Goal: Check status: Check status

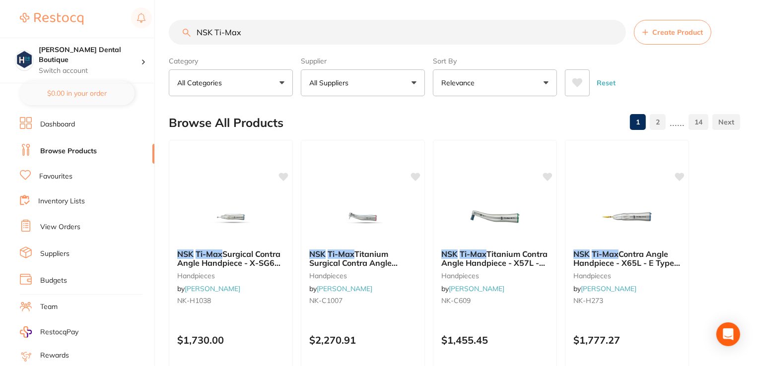
click at [39, 223] on li "View Orders" at bounding box center [87, 227] width 135 height 15
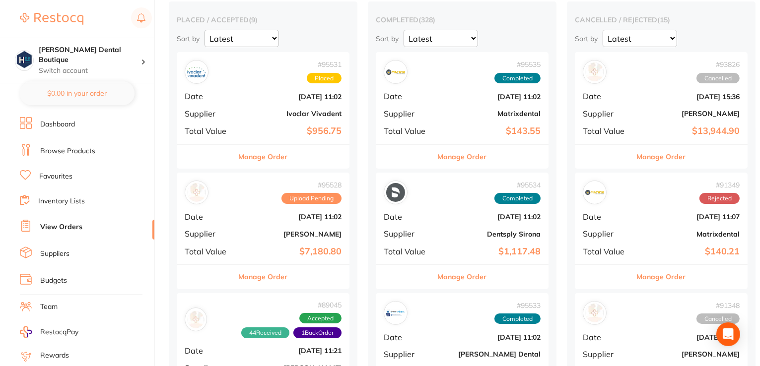
scroll to position [99, 0]
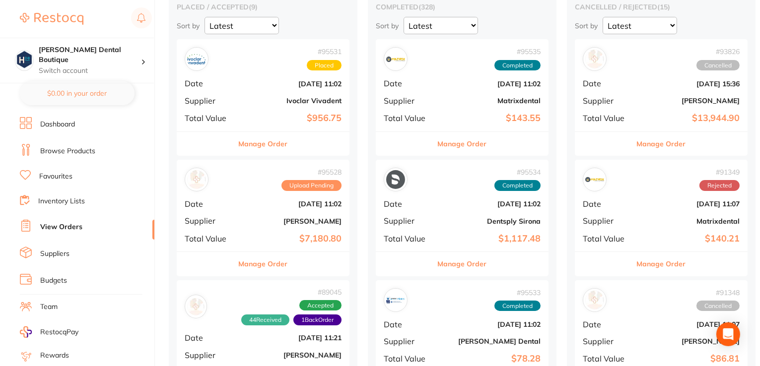
click at [247, 263] on button "Manage Order" at bounding box center [263, 264] width 49 height 24
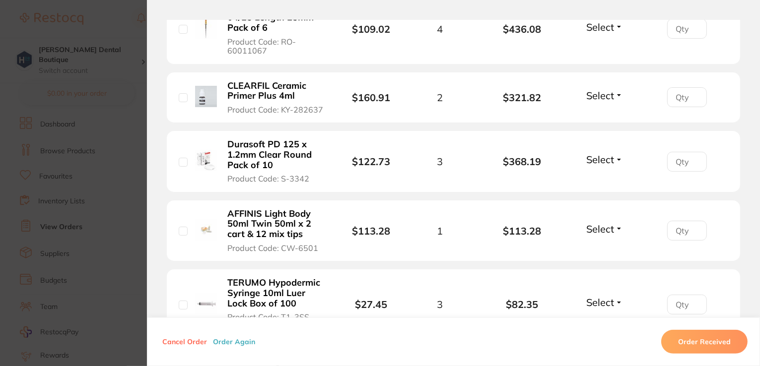
scroll to position [447, 0]
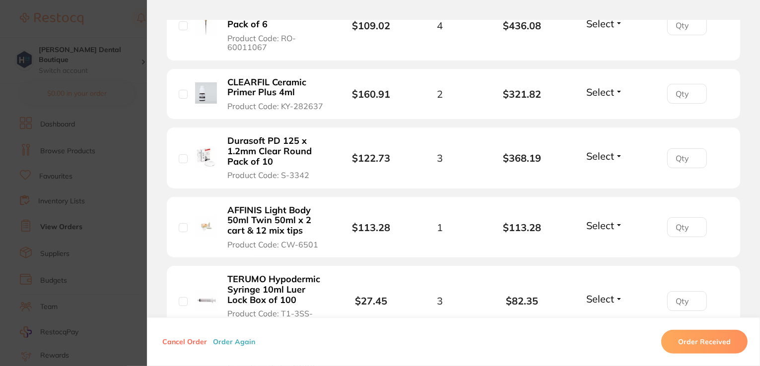
click at [600, 219] on span "Select" at bounding box center [600, 225] width 28 height 12
click at [603, 243] on span "Received" at bounding box center [604, 246] width 25 height 7
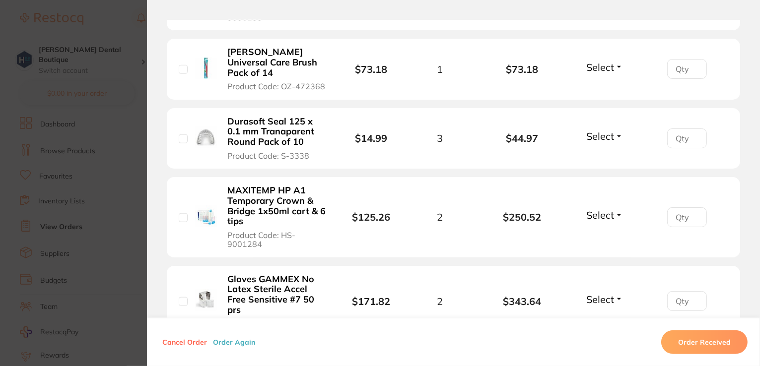
scroll to position [1043, 0]
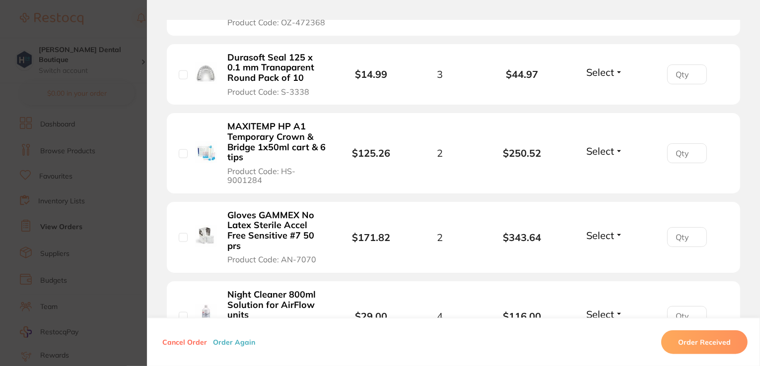
click at [606, 145] on span "Select" at bounding box center [600, 151] width 28 height 12
click at [594, 169] on span "Received" at bounding box center [604, 172] width 25 height 7
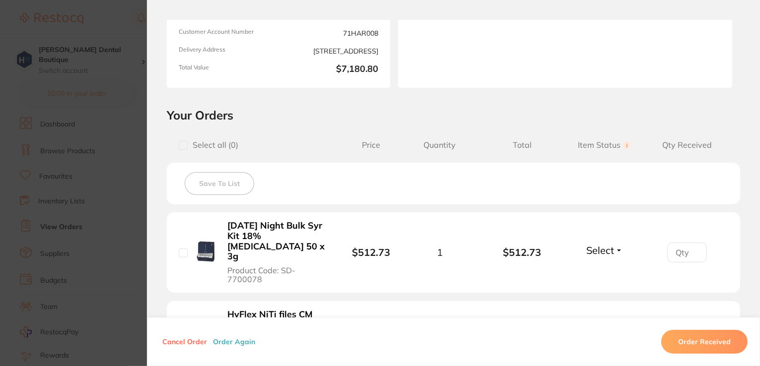
scroll to position [298, 0]
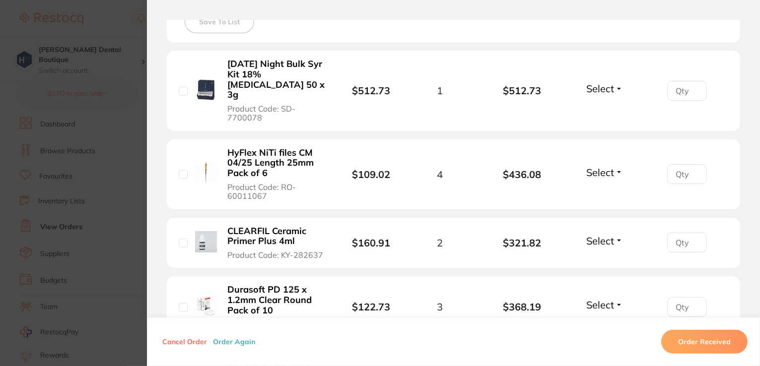
click at [614, 299] on button "Select" at bounding box center [604, 305] width 43 height 12
click at [607, 323] on span "Received" at bounding box center [604, 326] width 25 height 7
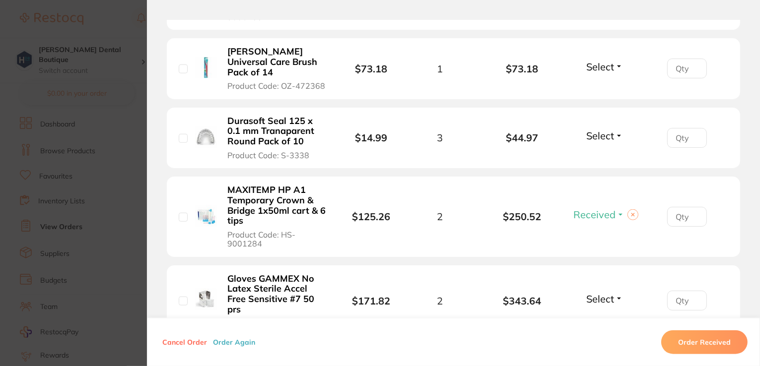
scroll to position [993, 0]
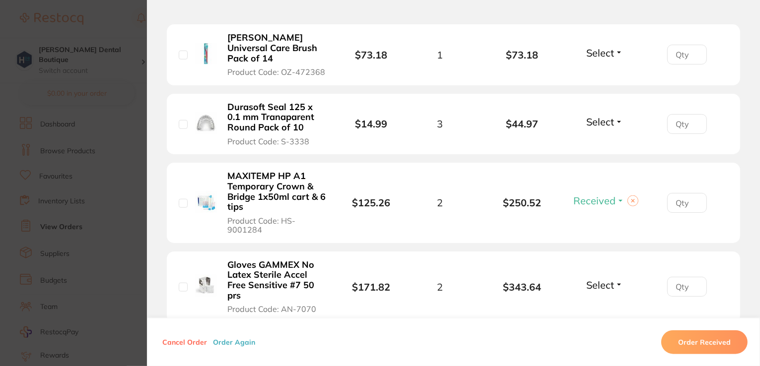
click at [592, 279] on span "Select" at bounding box center [600, 285] width 28 height 12
click at [605, 315] on button "Back Order" at bounding box center [604, 322] width 30 height 15
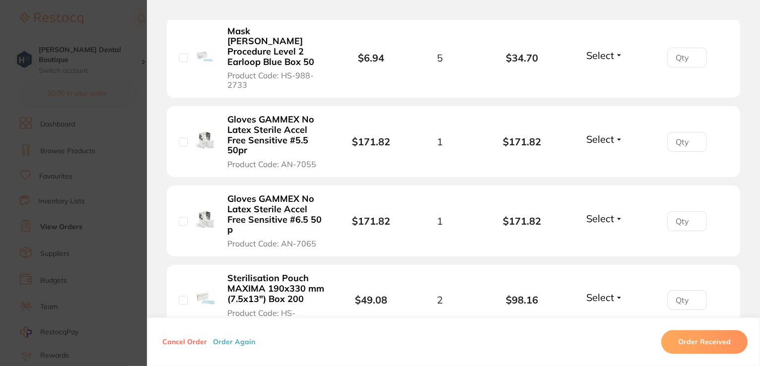
scroll to position [1936, 0]
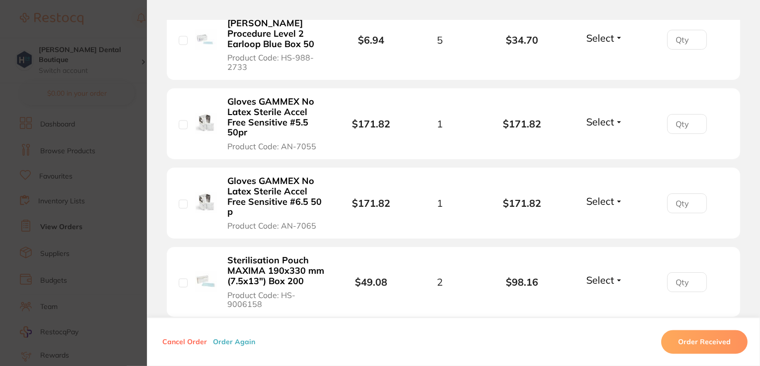
click at [608, 116] on span "Select" at bounding box center [600, 122] width 28 height 12
click at [603, 155] on span "Back Order" at bounding box center [604, 158] width 30 height 7
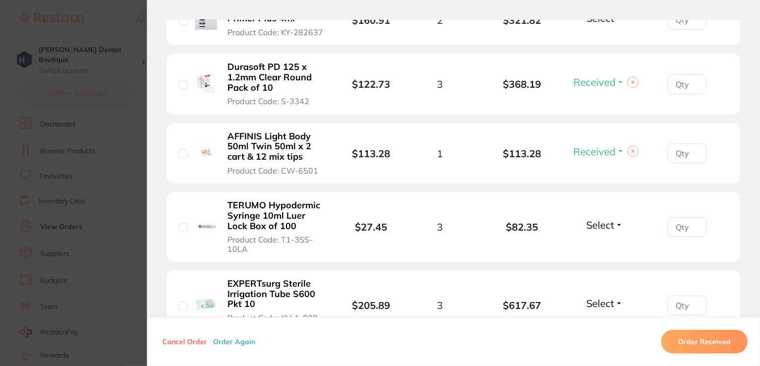
scroll to position [397, 0]
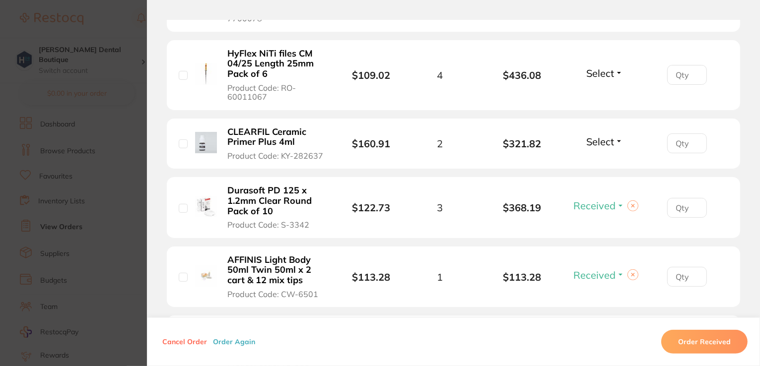
click at [603, 136] on span "Select" at bounding box center [600, 142] width 28 height 12
click at [601, 159] on span "Received" at bounding box center [604, 162] width 25 height 7
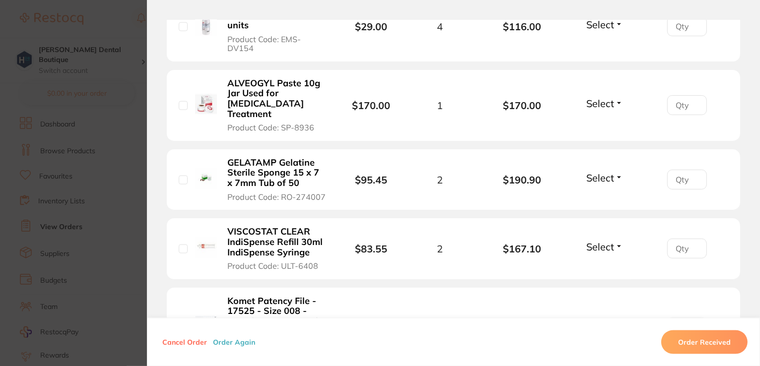
scroll to position [1390, 0]
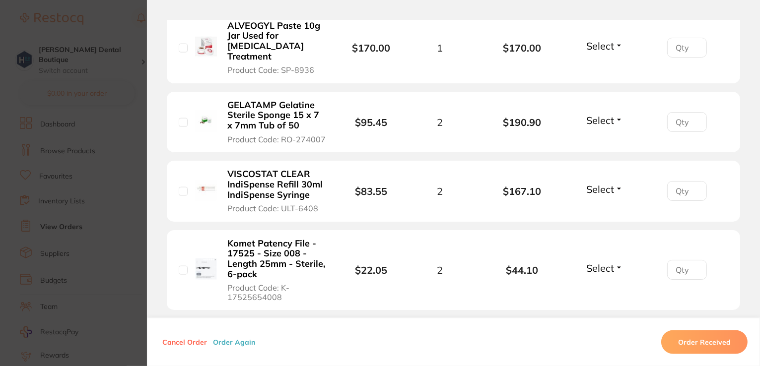
click at [591, 183] on span "Select" at bounding box center [600, 189] width 28 height 12
click at [606, 207] on span "Received" at bounding box center [604, 210] width 25 height 7
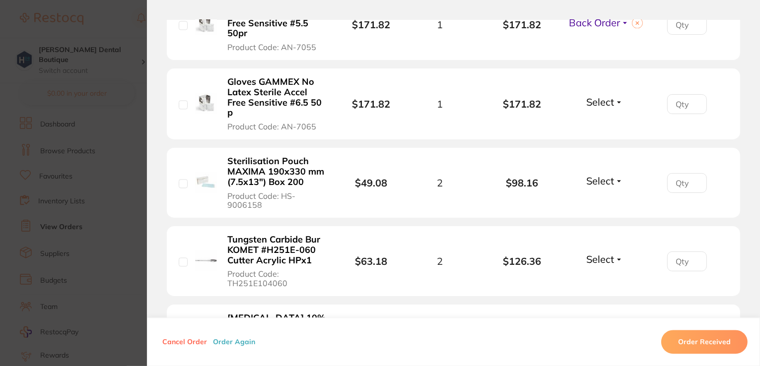
scroll to position [2085, 0]
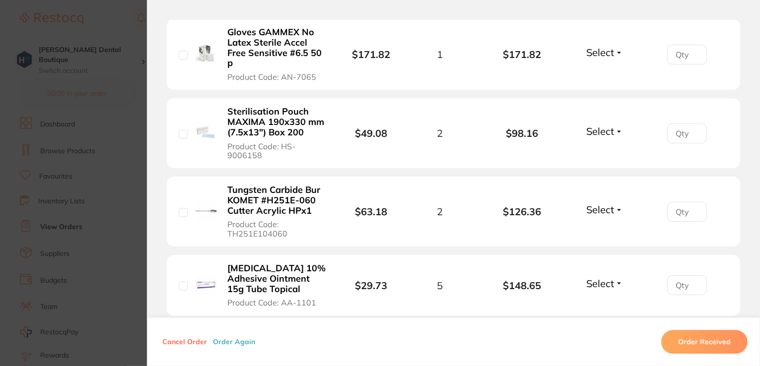
click at [598, 204] on span "Select" at bounding box center [600, 210] width 28 height 12
click at [604, 227] on span "Received" at bounding box center [604, 230] width 25 height 7
click at [611, 278] on span "Select" at bounding box center [600, 284] width 28 height 12
click at [608, 301] on span "Received" at bounding box center [604, 304] width 25 height 7
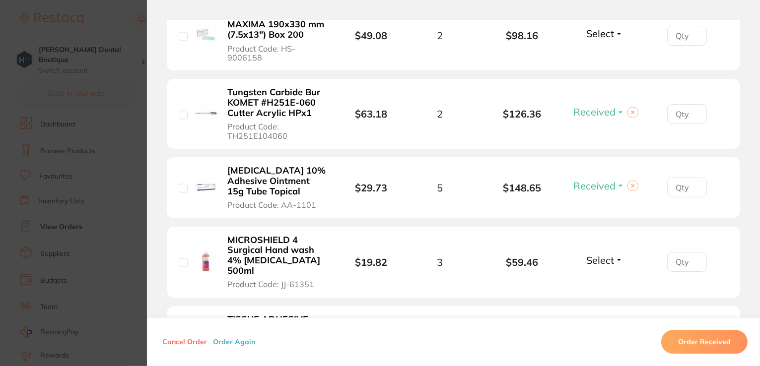
scroll to position [2185, 0]
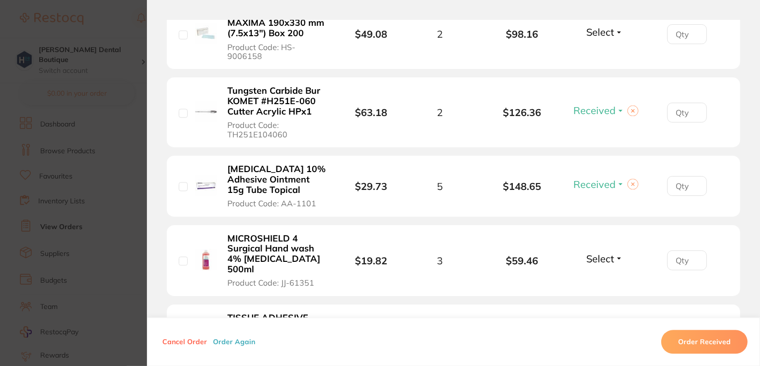
click at [604, 253] on span "Select" at bounding box center [600, 259] width 28 height 12
click at [600, 277] on span "Received" at bounding box center [604, 280] width 25 height 7
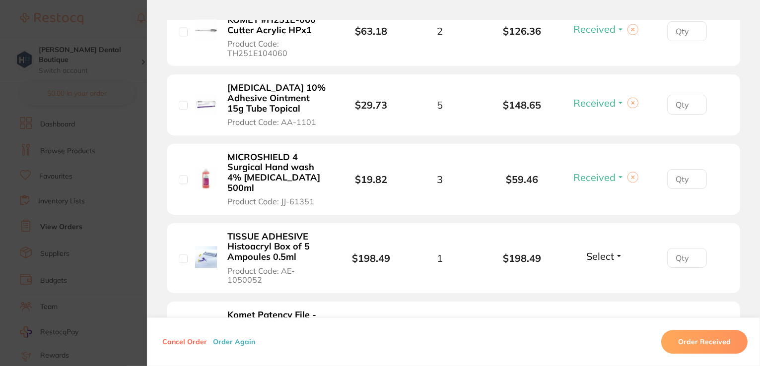
scroll to position [2284, 0]
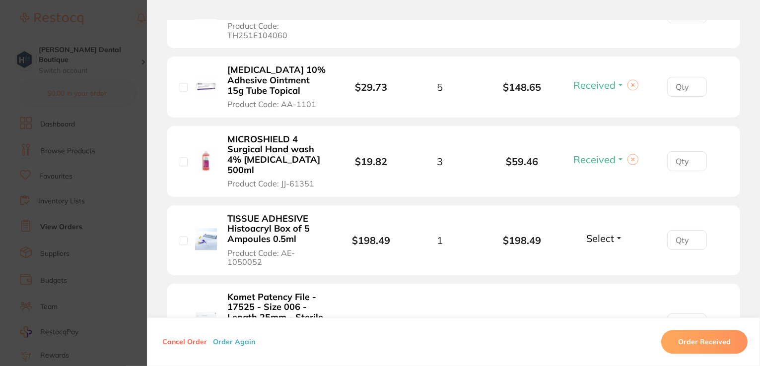
click at [610, 232] on span "Select" at bounding box center [600, 238] width 28 height 12
click at [610, 256] on span "Received" at bounding box center [604, 259] width 25 height 7
click at [609, 284] on li "Komet Patency File - 17525 - Size 006 - Length 25mm - Sterile, 6-pack Product C…" at bounding box center [453, 324] width 573 height 81
click at [608, 316] on span "Select" at bounding box center [600, 322] width 28 height 12
click at [606, 340] on span "Received" at bounding box center [604, 343] width 25 height 7
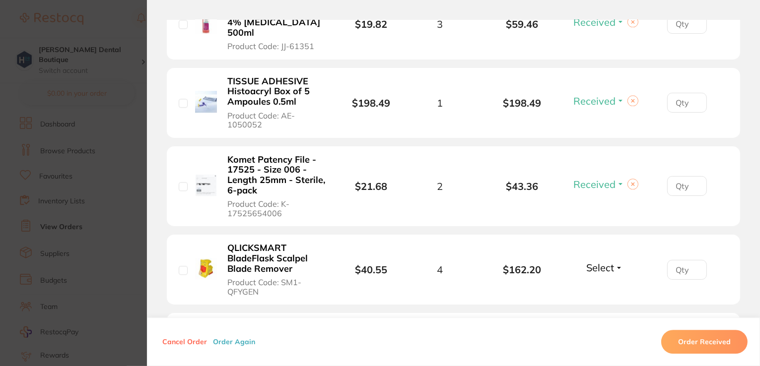
scroll to position [2433, 0]
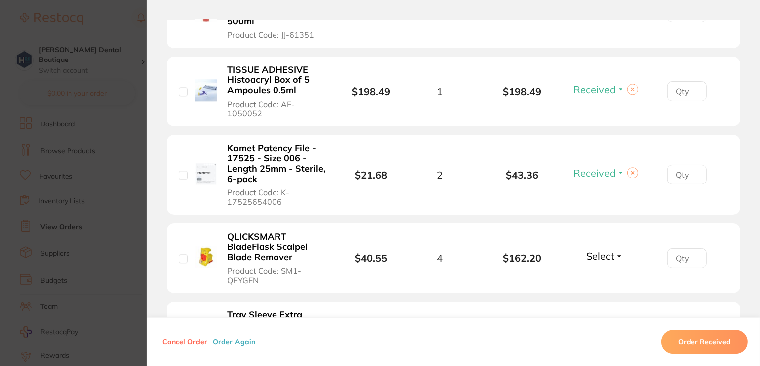
click at [607, 250] on span "Select" at bounding box center [600, 256] width 28 height 12
click at [600, 274] on span "Received" at bounding box center [604, 277] width 25 height 7
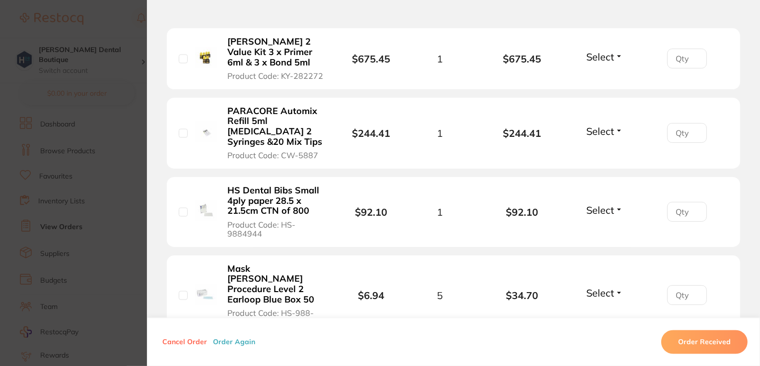
scroll to position [1639, 0]
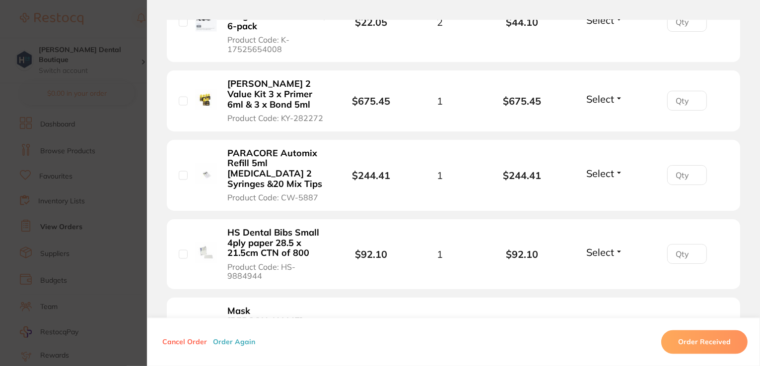
click at [613, 246] on button "Select" at bounding box center [604, 252] width 43 height 12
click at [609, 270] on span "Received" at bounding box center [604, 273] width 25 height 7
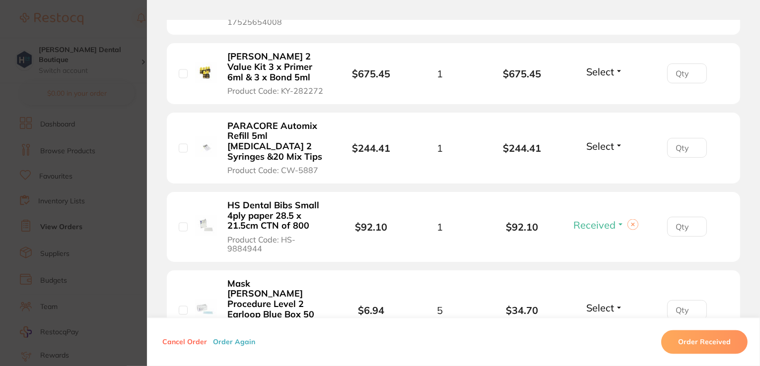
scroll to position [1688, 0]
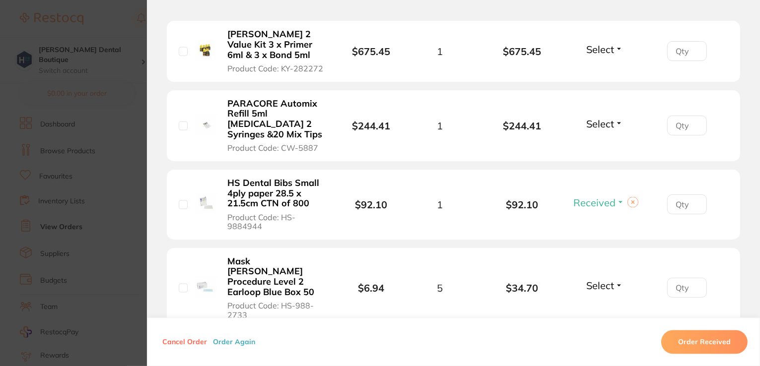
click at [615, 280] on button "Select" at bounding box center [604, 286] width 43 height 12
click at [597, 304] on span "Received" at bounding box center [604, 307] width 25 height 7
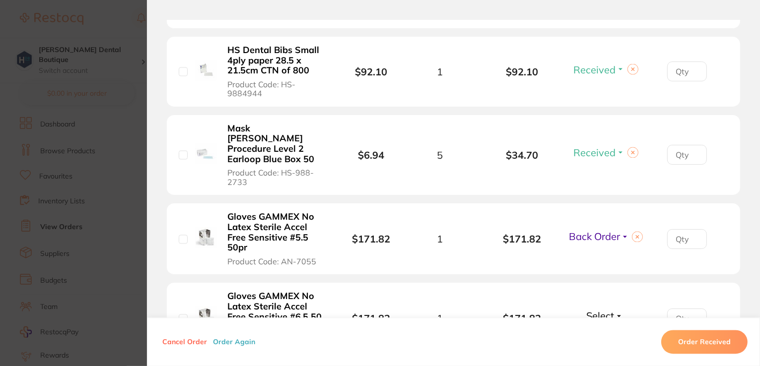
scroll to position [1837, 0]
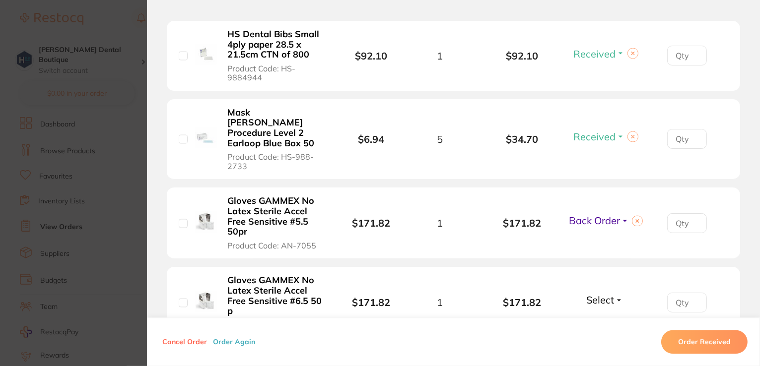
click at [596, 294] on span "Select" at bounding box center [600, 300] width 28 height 12
click at [601, 315] on button "Received" at bounding box center [604, 322] width 25 height 15
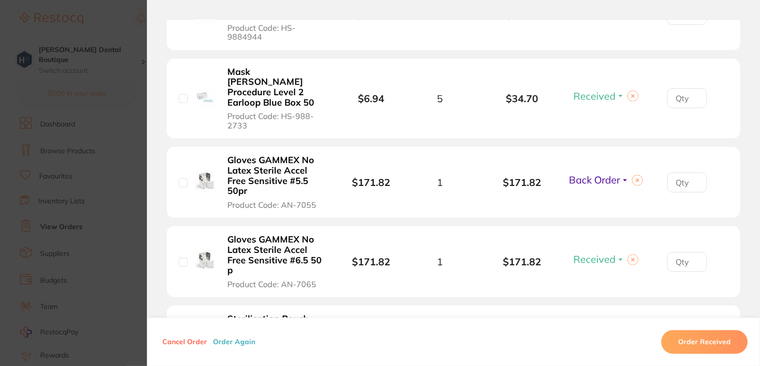
scroll to position [1936, 0]
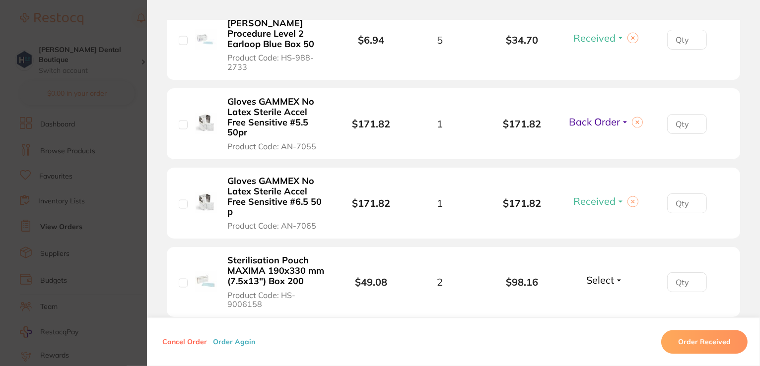
click at [611, 274] on span "Select" at bounding box center [600, 280] width 28 height 12
click at [604, 298] on span "Received" at bounding box center [604, 301] width 25 height 7
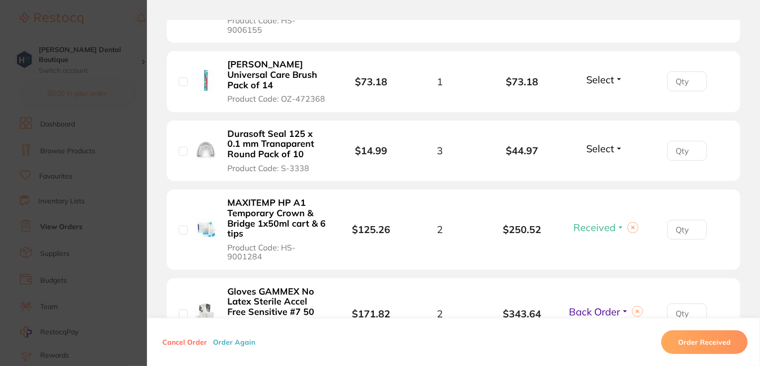
scroll to position [844, 0]
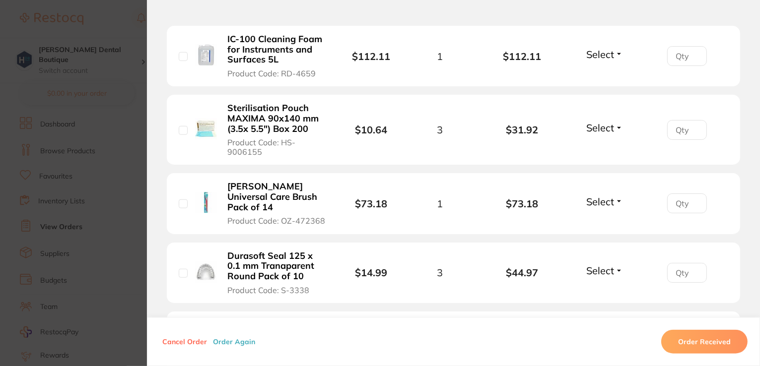
click at [601, 196] on span "Select" at bounding box center [600, 202] width 28 height 12
click at [598, 219] on span "Received" at bounding box center [604, 222] width 25 height 7
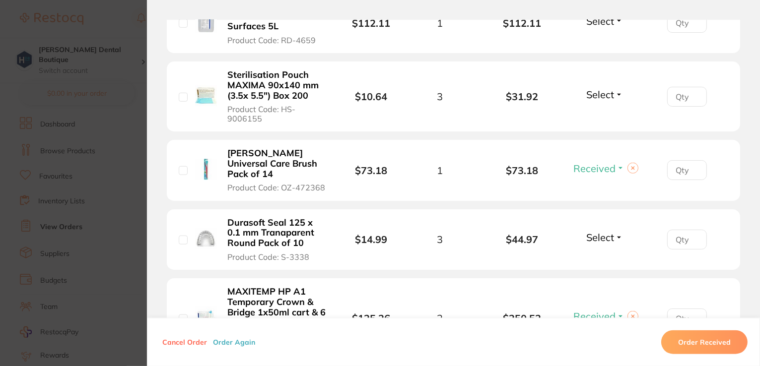
scroll to position [894, 0]
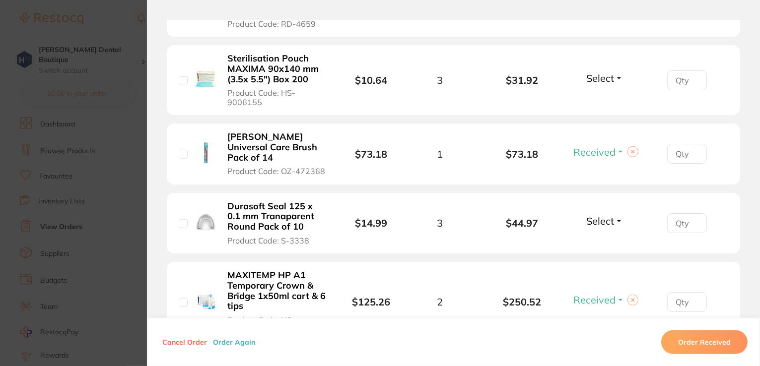
click at [596, 215] on span "Select" at bounding box center [600, 221] width 28 height 12
click at [604, 239] on span "Received" at bounding box center [604, 242] width 25 height 7
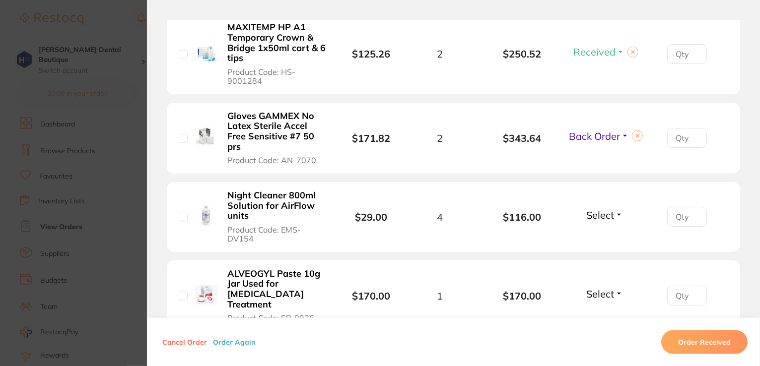
scroll to position [1192, 0]
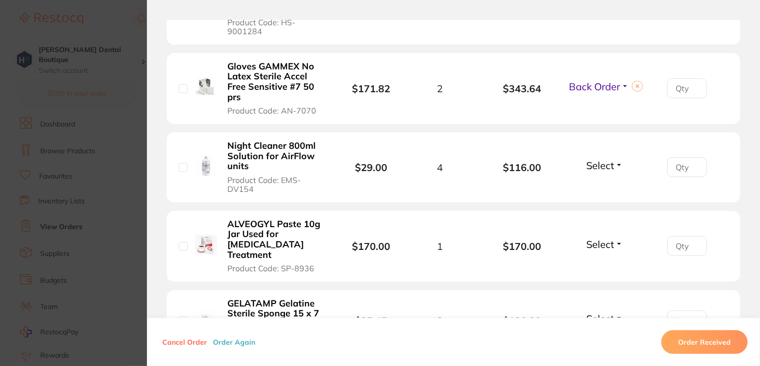
click at [600, 159] on span "Select" at bounding box center [600, 165] width 28 height 12
click at [604, 183] on span "Received" at bounding box center [604, 186] width 25 height 7
click at [605, 238] on span "Select" at bounding box center [600, 244] width 28 height 12
click at [601, 262] on span "Received" at bounding box center [604, 265] width 25 height 7
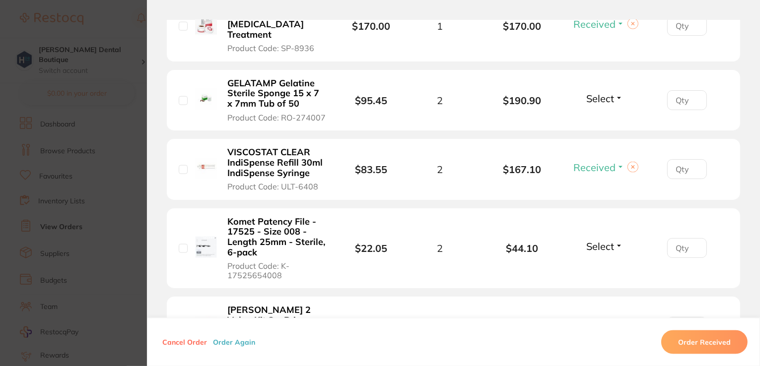
scroll to position [1341, 0]
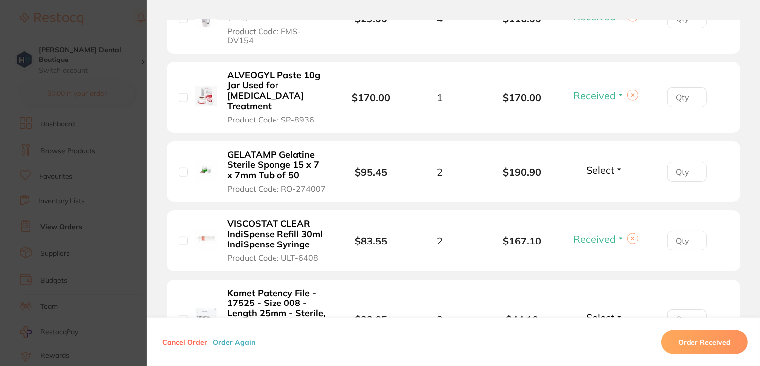
click at [597, 164] on span "Select" at bounding box center [600, 170] width 28 height 12
click at [599, 188] on span "Received" at bounding box center [604, 191] width 25 height 7
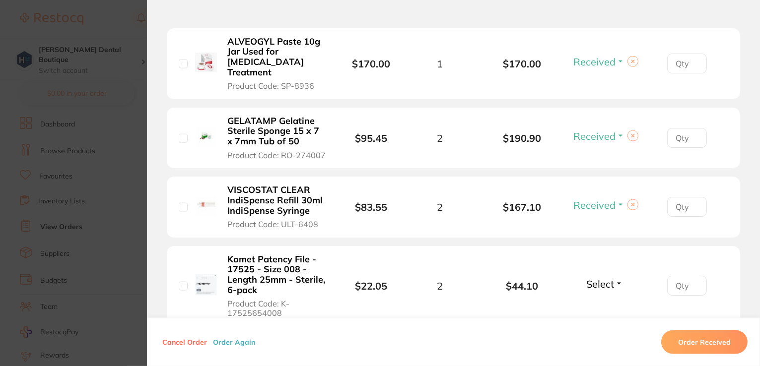
scroll to position [1390, 0]
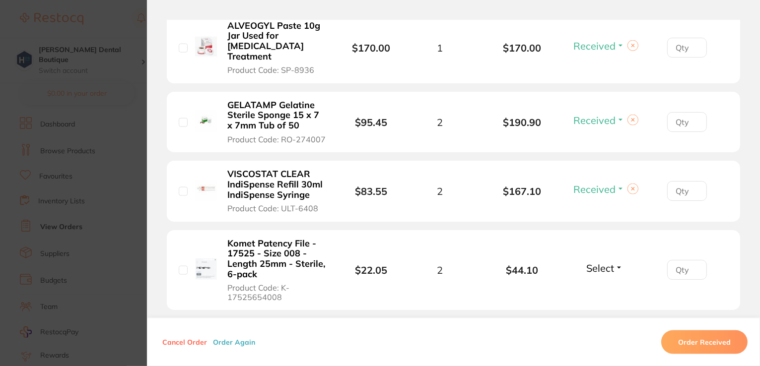
click at [602, 262] on span "Select" at bounding box center [600, 268] width 28 height 12
click at [599, 286] on span "Received" at bounding box center [604, 289] width 25 height 7
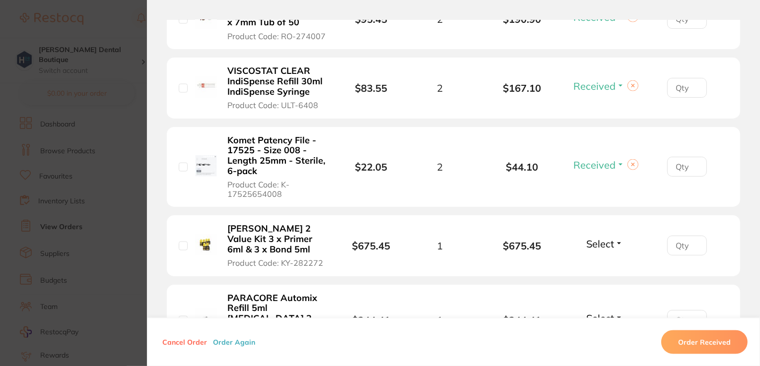
scroll to position [1490, 0]
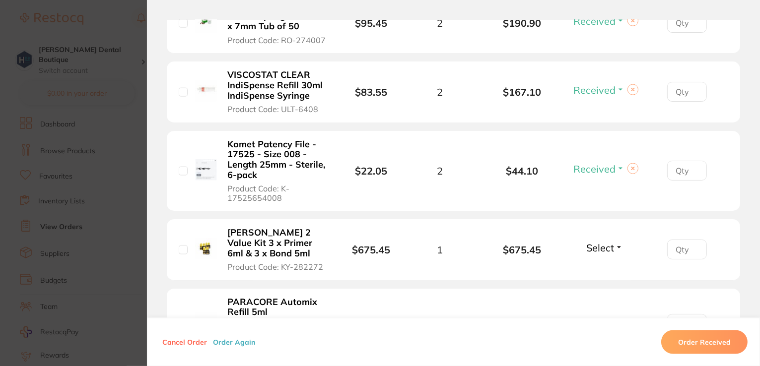
click at [610, 242] on span "Select" at bounding box center [600, 248] width 28 height 12
click at [606, 266] on span "Received" at bounding box center [604, 269] width 25 height 7
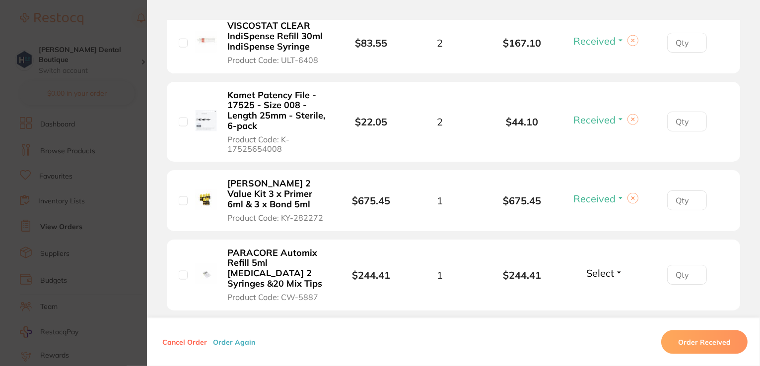
scroll to position [1589, 0]
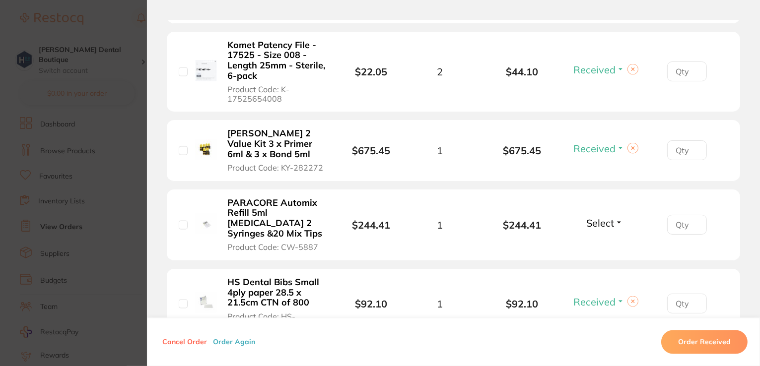
click at [607, 217] on span "Select" at bounding box center [600, 223] width 28 height 12
click at [608, 241] on span "Received" at bounding box center [604, 244] width 25 height 7
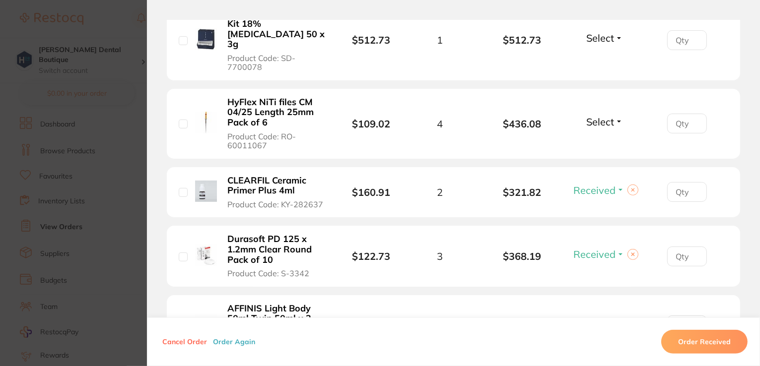
scroll to position [199, 0]
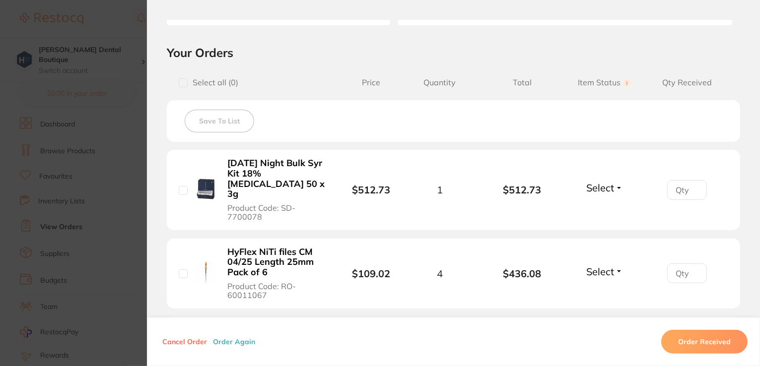
click at [602, 182] on span "Select" at bounding box center [600, 188] width 28 height 12
click at [599, 206] on span "Received" at bounding box center [604, 209] width 25 height 7
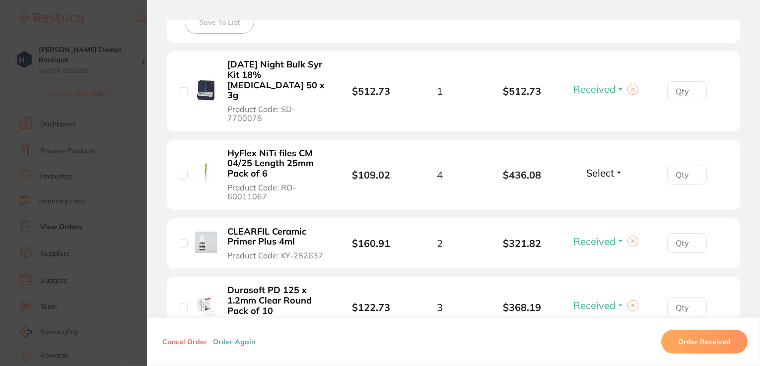
scroll to position [298, 0]
click at [596, 166] on span "Select" at bounding box center [600, 172] width 28 height 12
click at [593, 190] on span "Received" at bounding box center [604, 193] width 25 height 7
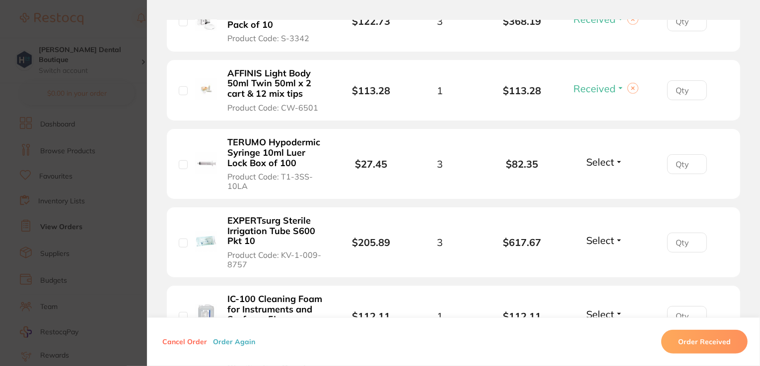
scroll to position [596, 0]
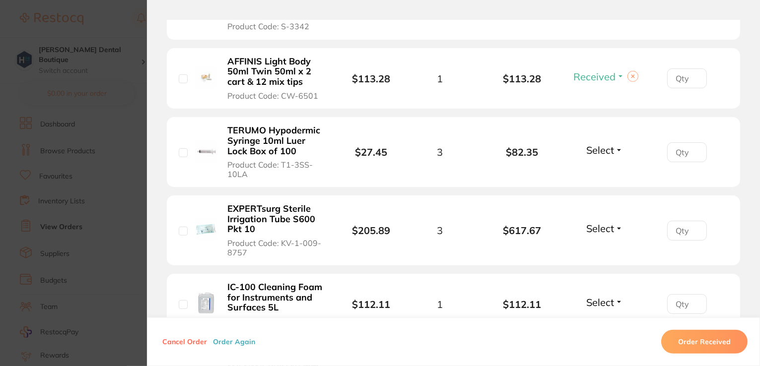
click at [608, 144] on span "Select" at bounding box center [600, 150] width 28 height 12
click at [602, 168] on span "Received" at bounding box center [604, 171] width 25 height 7
click at [599, 222] on span "Select" at bounding box center [600, 228] width 28 height 12
click at [601, 243] on button "Received" at bounding box center [604, 250] width 25 height 15
click at [600, 234] on li "EXPERTsurg Sterile Irrigation Tube S600 Pkt 10 Product Code: KV-1-009-8757 $205…" at bounding box center [453, 231] width 573 height 71
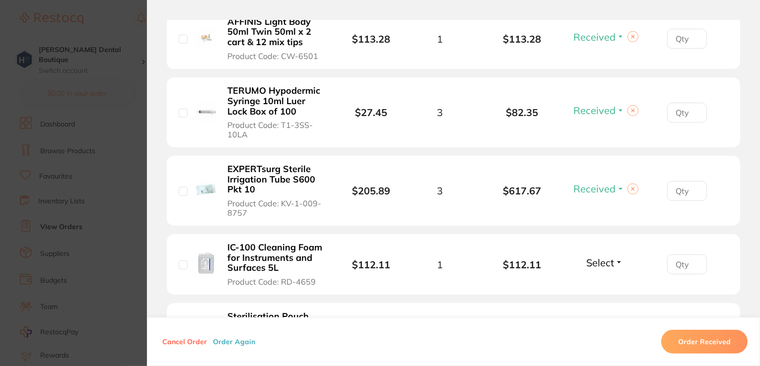
scroll to position [695, 0]
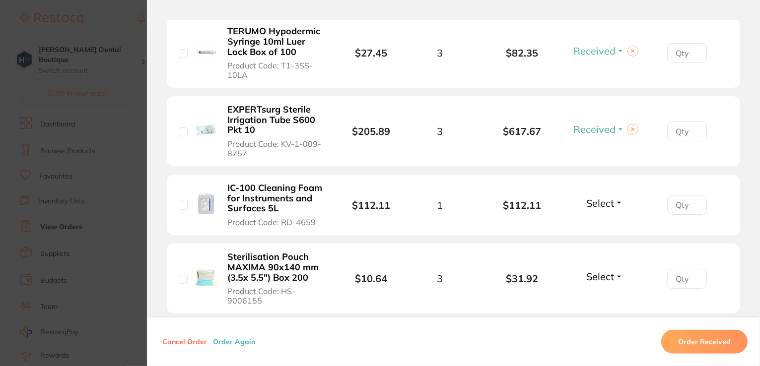
click at [605, 197] on span "Select" at bounding box center [600, 203] width 28 height 12
click at [606, 221] on span "Received" at bounding box center [604, 224] width 25 height 7
click at [606, 271] on span "Select" at bounding box center [600, 277] width 28 height 12
click at [606, 294] on span "Received" at bounding box center [604, 297] width 25 height 7
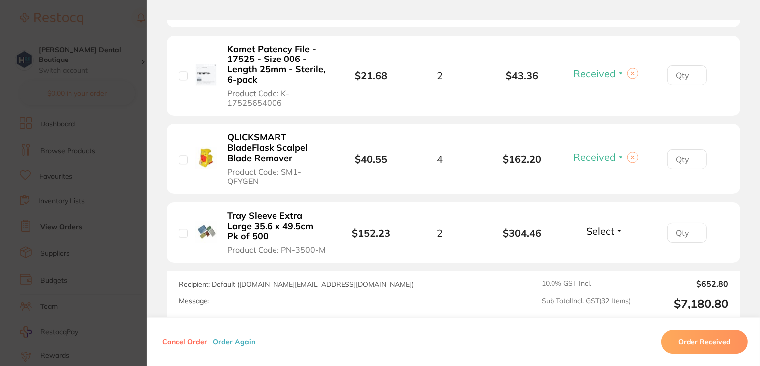
scroll to position [2578, 0]
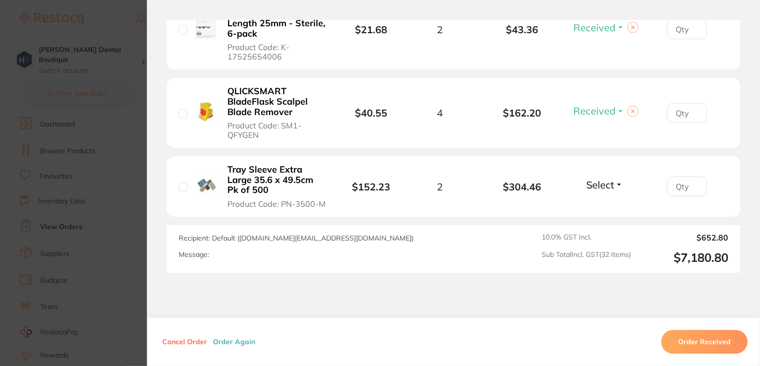
click at [612, 179] on button "Select" at bounding box center [604, 185] width 43 height 12
click at [606, 203] on span "Received" at bounding box center [604, 206] width 25 height 7
click at [97, 30] on section "Order ID: Restocq- 95528 Order Information 30 Received 2 Back Orders Upload Pen…" at bounding box center [380, 183] width 760 height 366
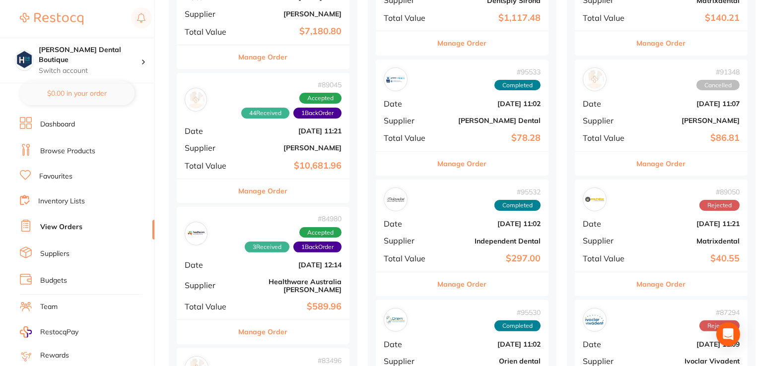
scroll to position [348, 0]
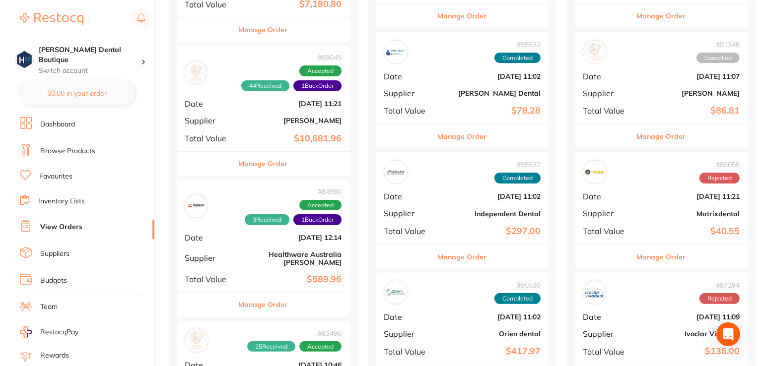
click at [247, 300] on button "Manage Order" at bounding box center [263, 305] width 49 height 24
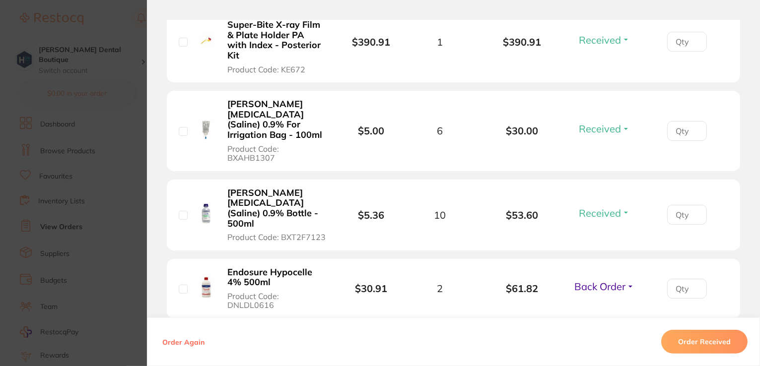
scroll to position [50, 0]
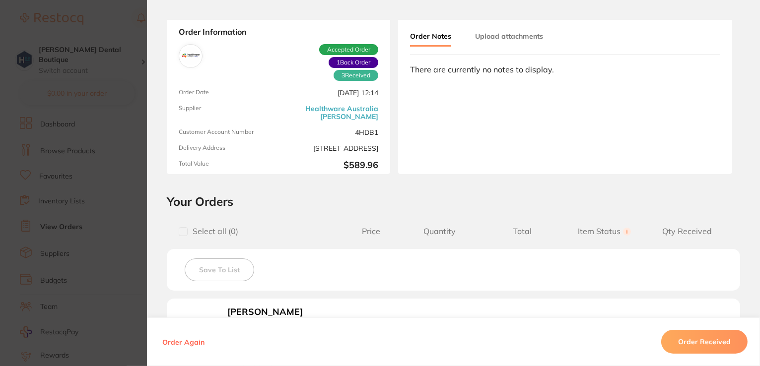
click at [116, 30] on section "Order ID: Restocq- 84980 Order Information 3 Received 1 Back Order Accepted Ord…" at bounding box center [380, 183] width 760 height 366
